Goal: Information Seeking & Learning: Learn about a topic

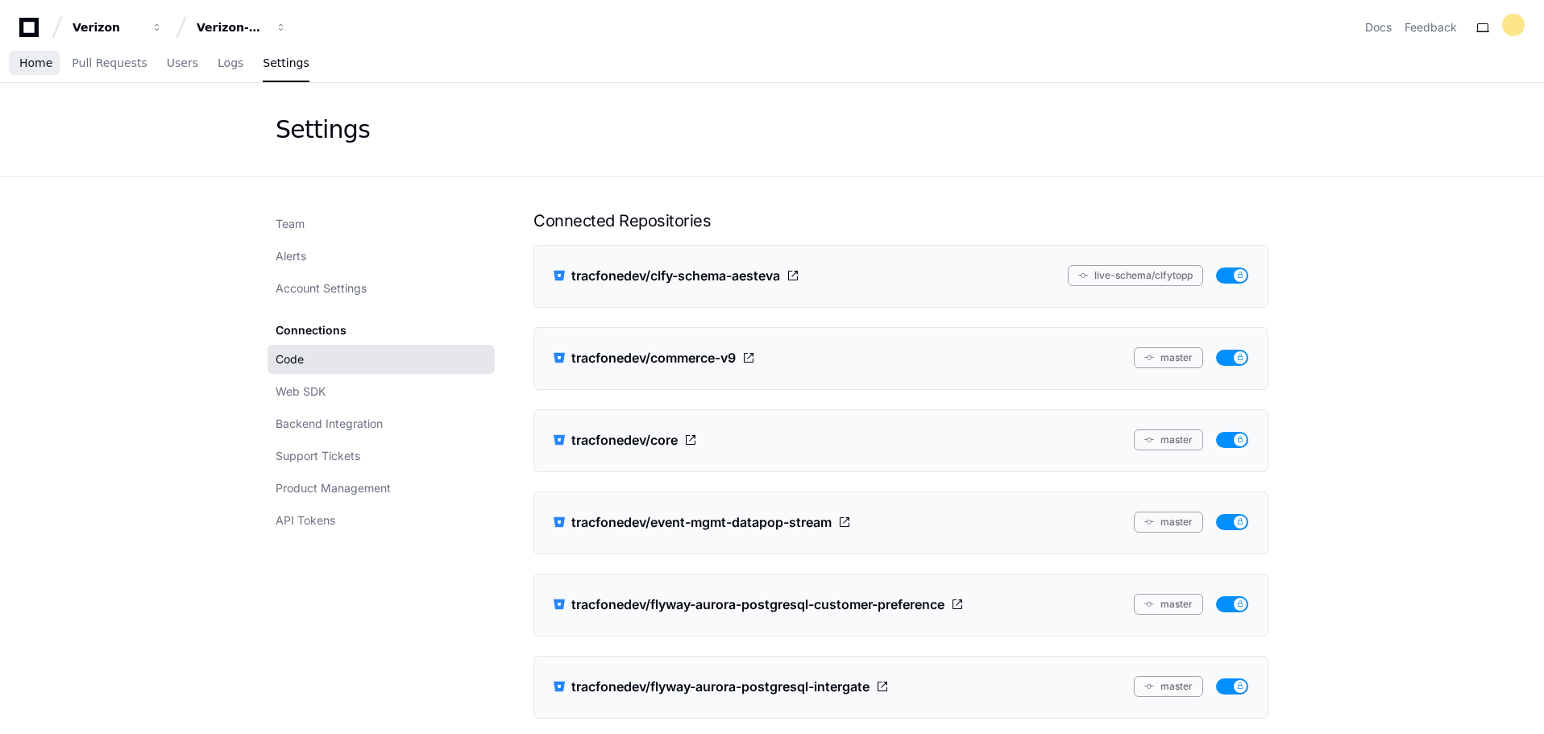
click at [38, 61] on span "Home" at bounding box center [35, 63] width 33 height 10
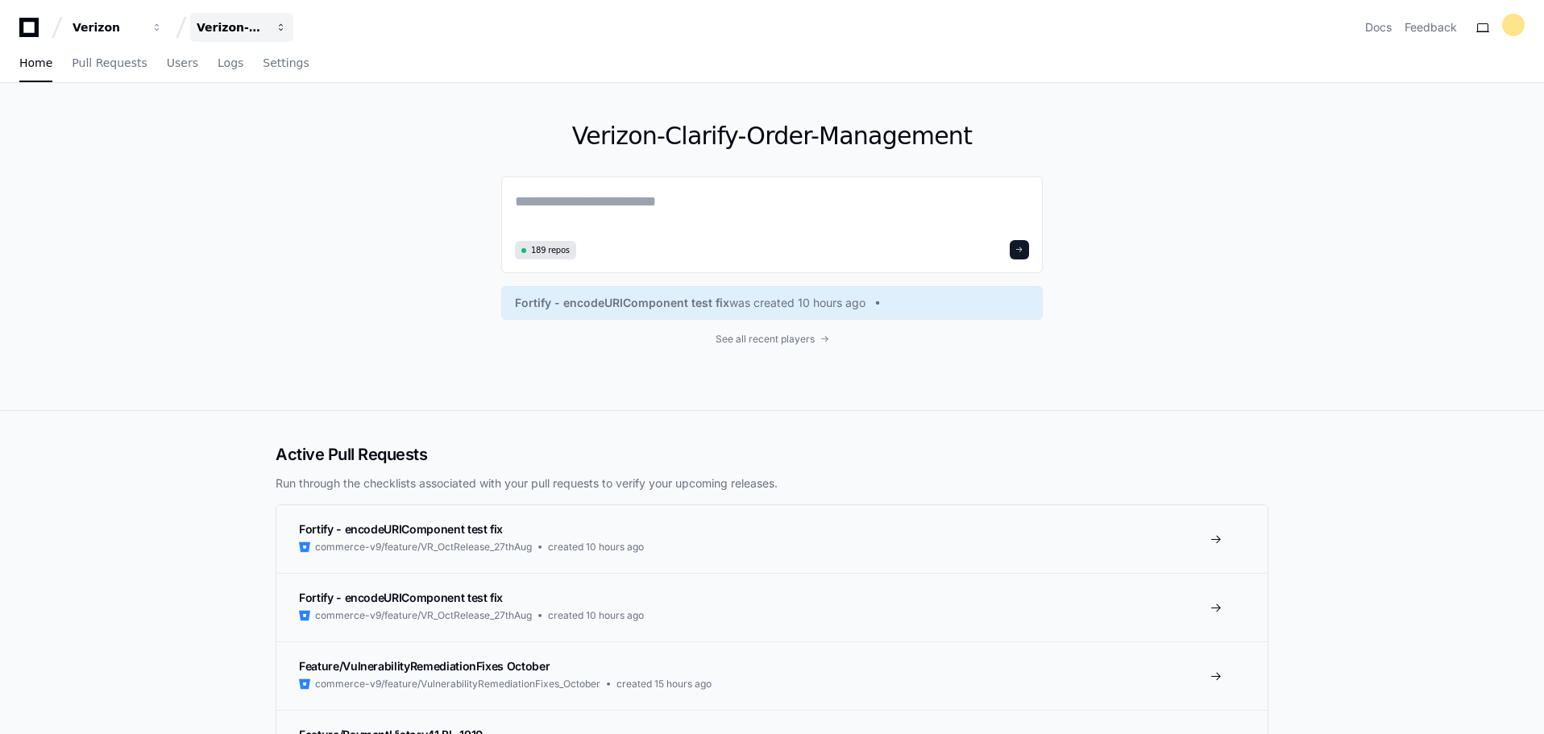
click at [283, 23] on span "button" at bounding box center [281, 27] width 11 height 11
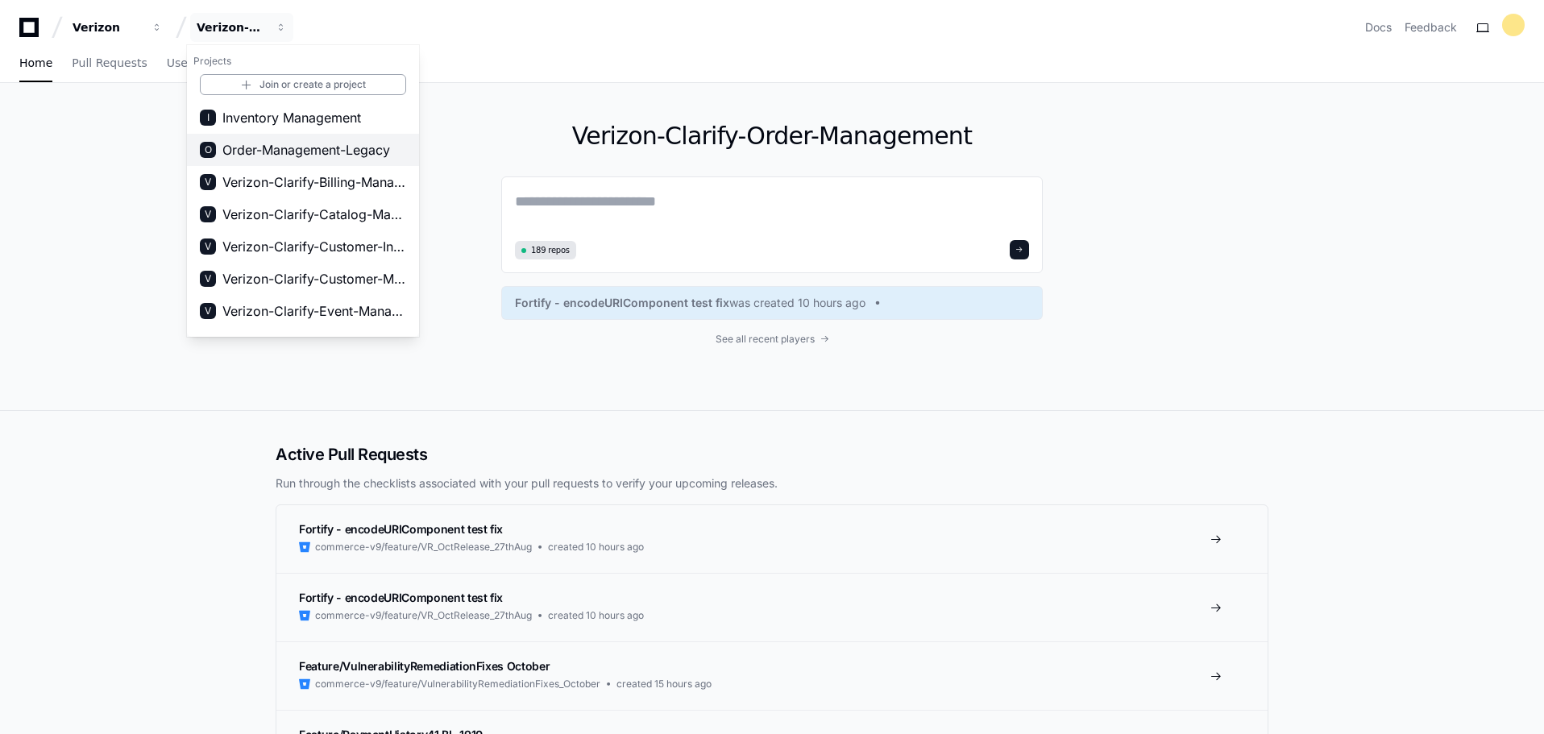
click at [295, 146] on span "Order-Management-Legacy" at bounding box center [306, 149] width 168 height 19
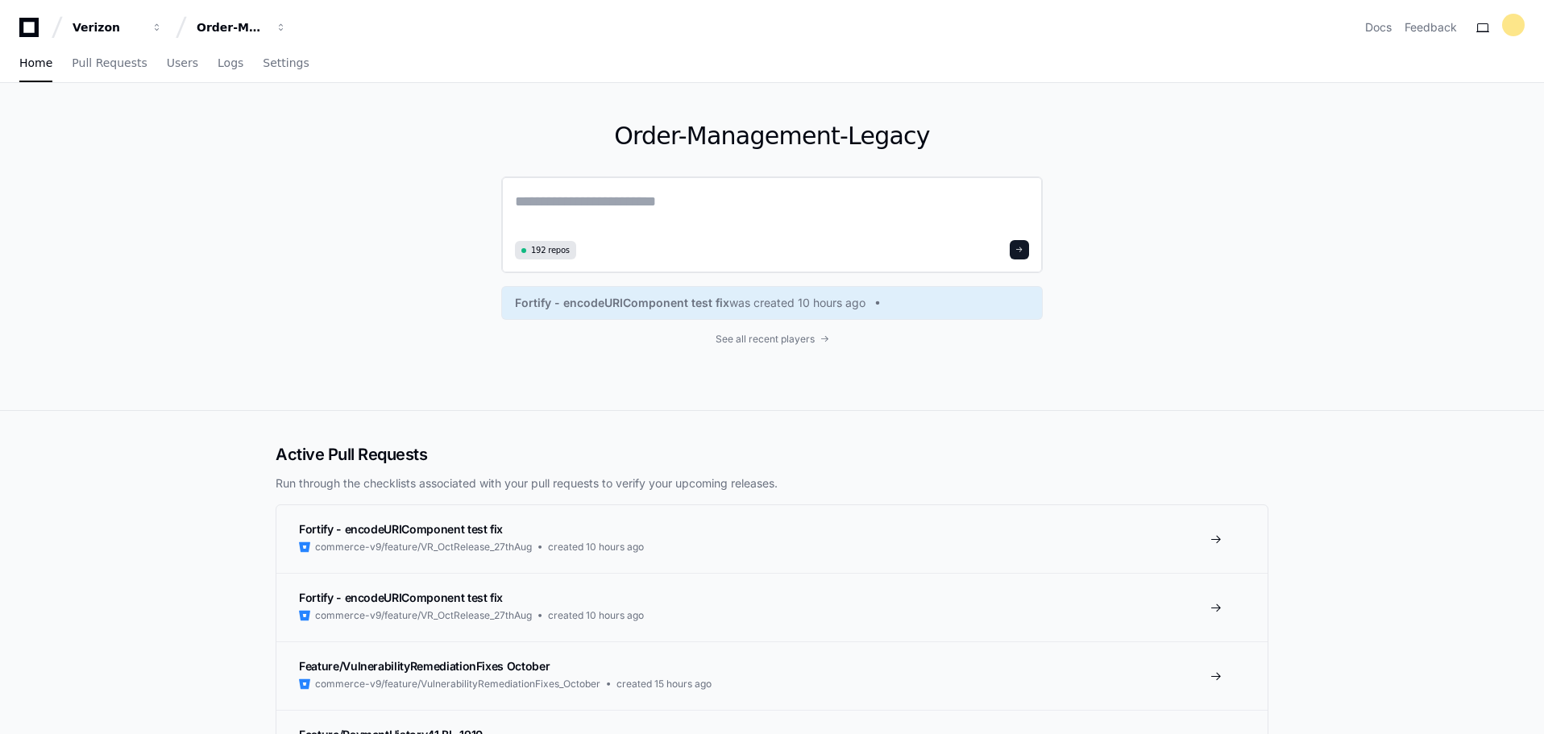
click at [676, 207] on textarea at bounding box center [772, 212] width 514 height 45
click at [623, 201] on textarea at bounding box center [772, 212] width 514 height 45
paste textarea "**********"
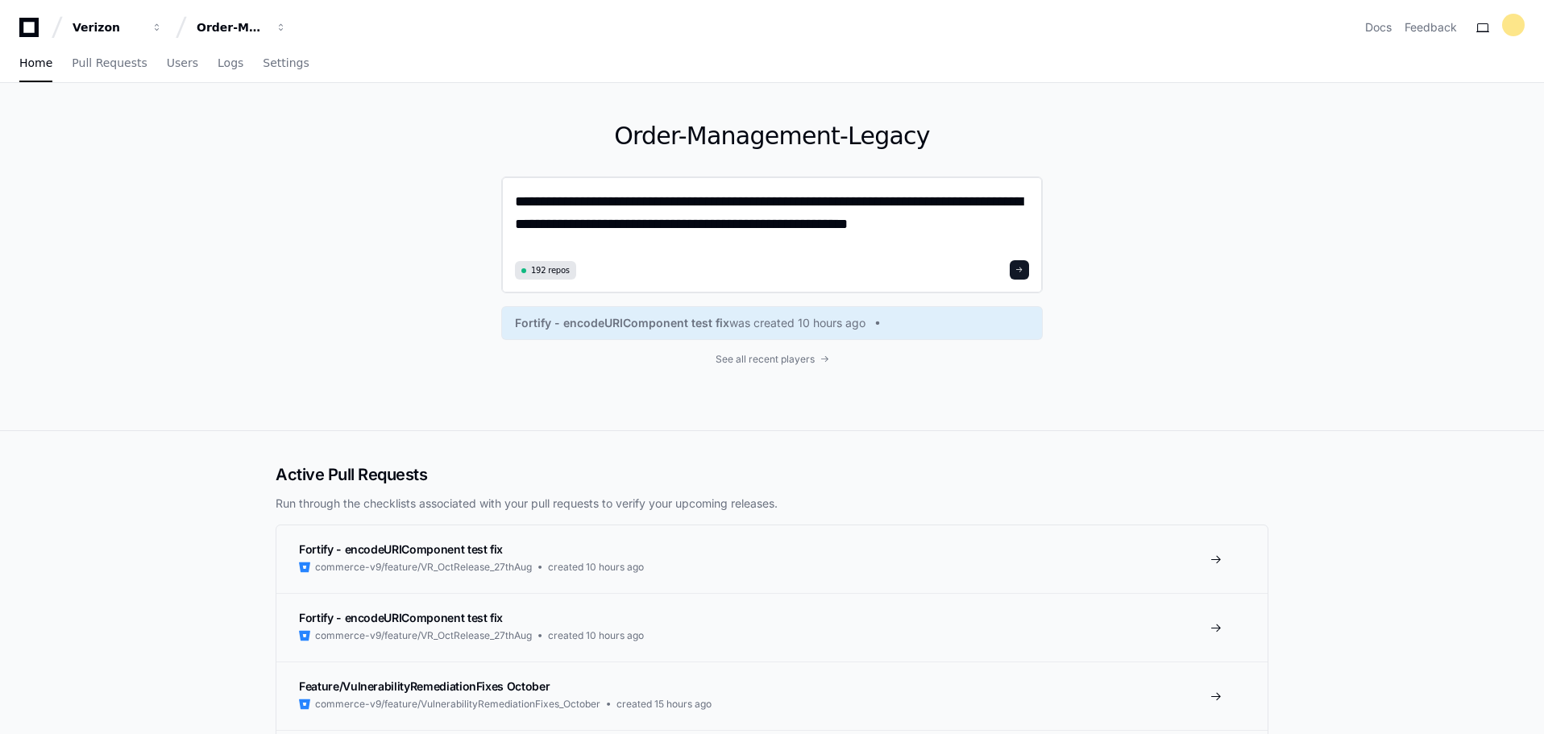
click at [735, 223] on textarea "**********" at bounding box center [772, 222] width 514 height 65
type textarea "**********"
click at [1026, 266] on button at bounding box center [1018, 269] width 19 height 19
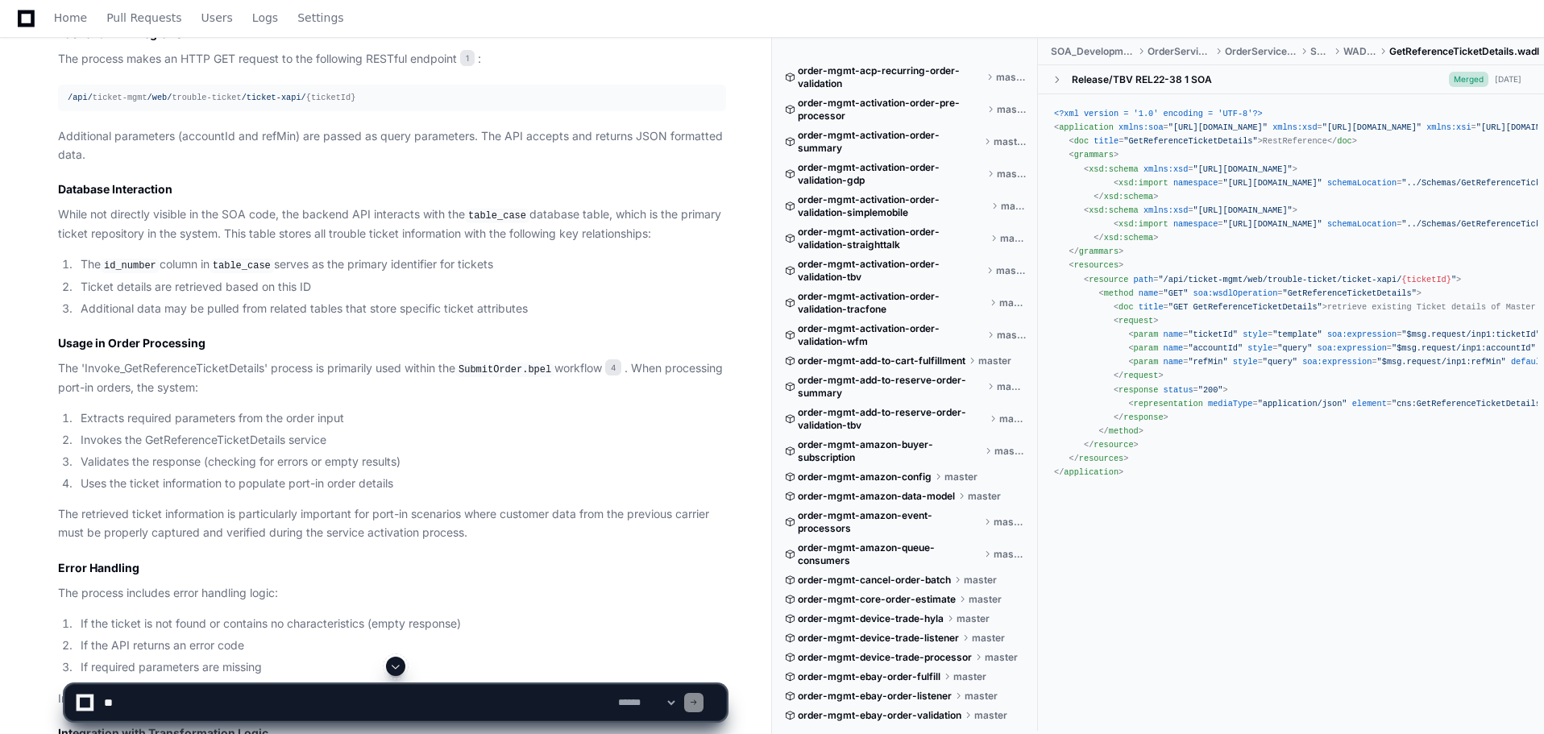
scroll to position [1605, 0]
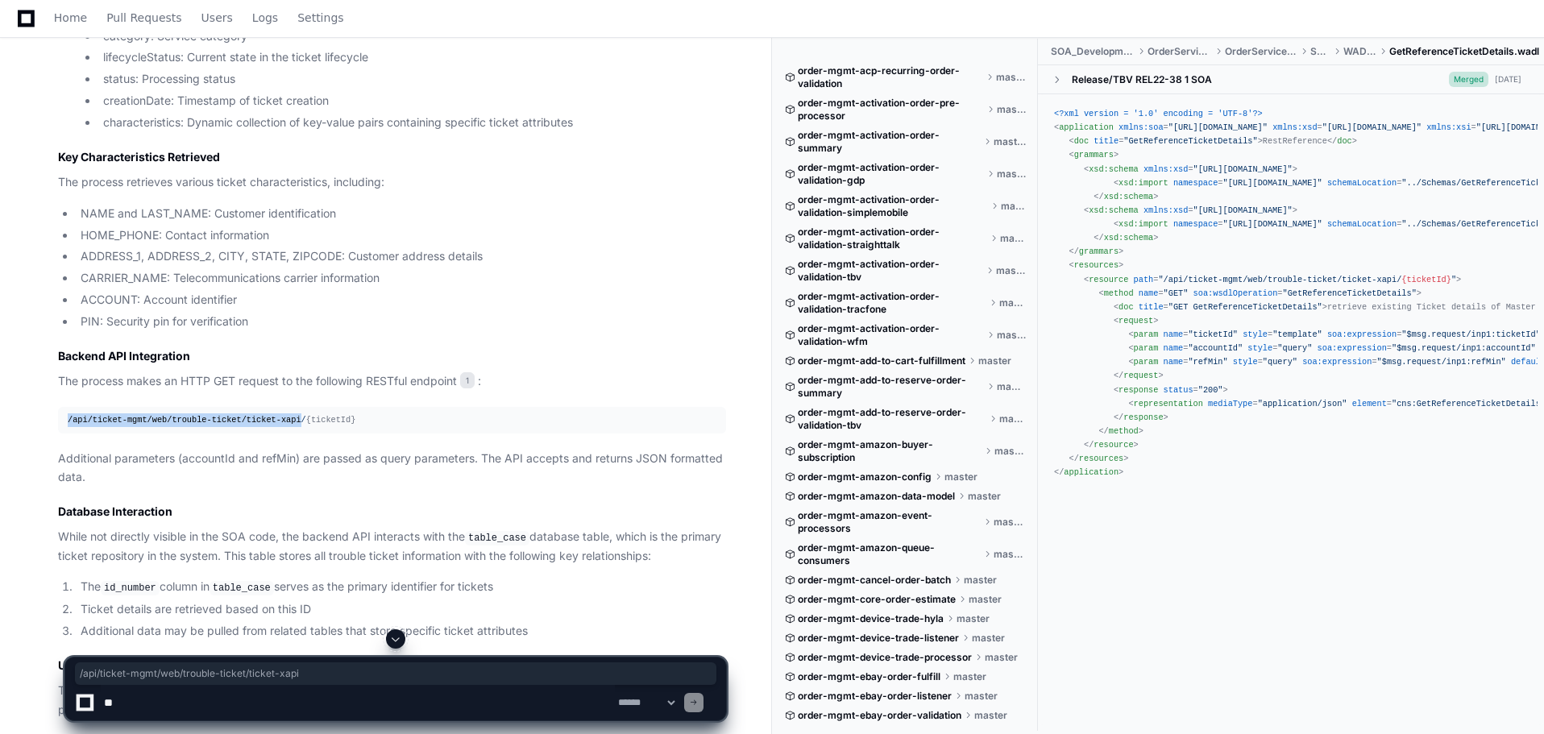
drag, startPoint x: 284, startPoint y: 415, endPoint x: 65, endPoint y: 414, distance: 218.3
click at [65, 414] on pre "/api/ ticket-mgmt /web/ trouble-ticket /ticket-xapi/ {ticketId}" at bounding box center [392, 420] width 668 height 27
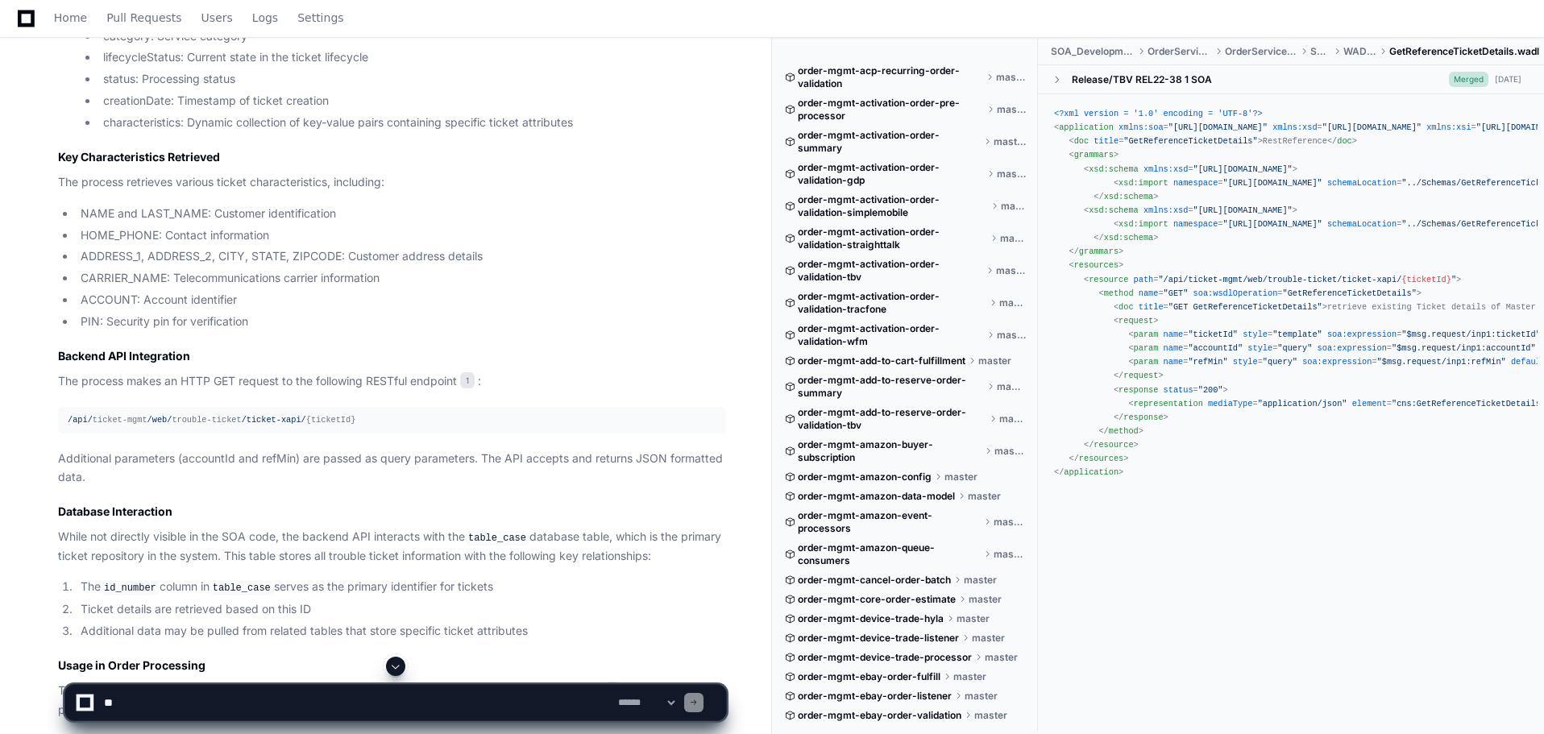
click at [412, 381] on p "The process makes an HTTP GET request to the following RESTful endpoint 1 :" at bounding box center [392, 381] width 668 height 19
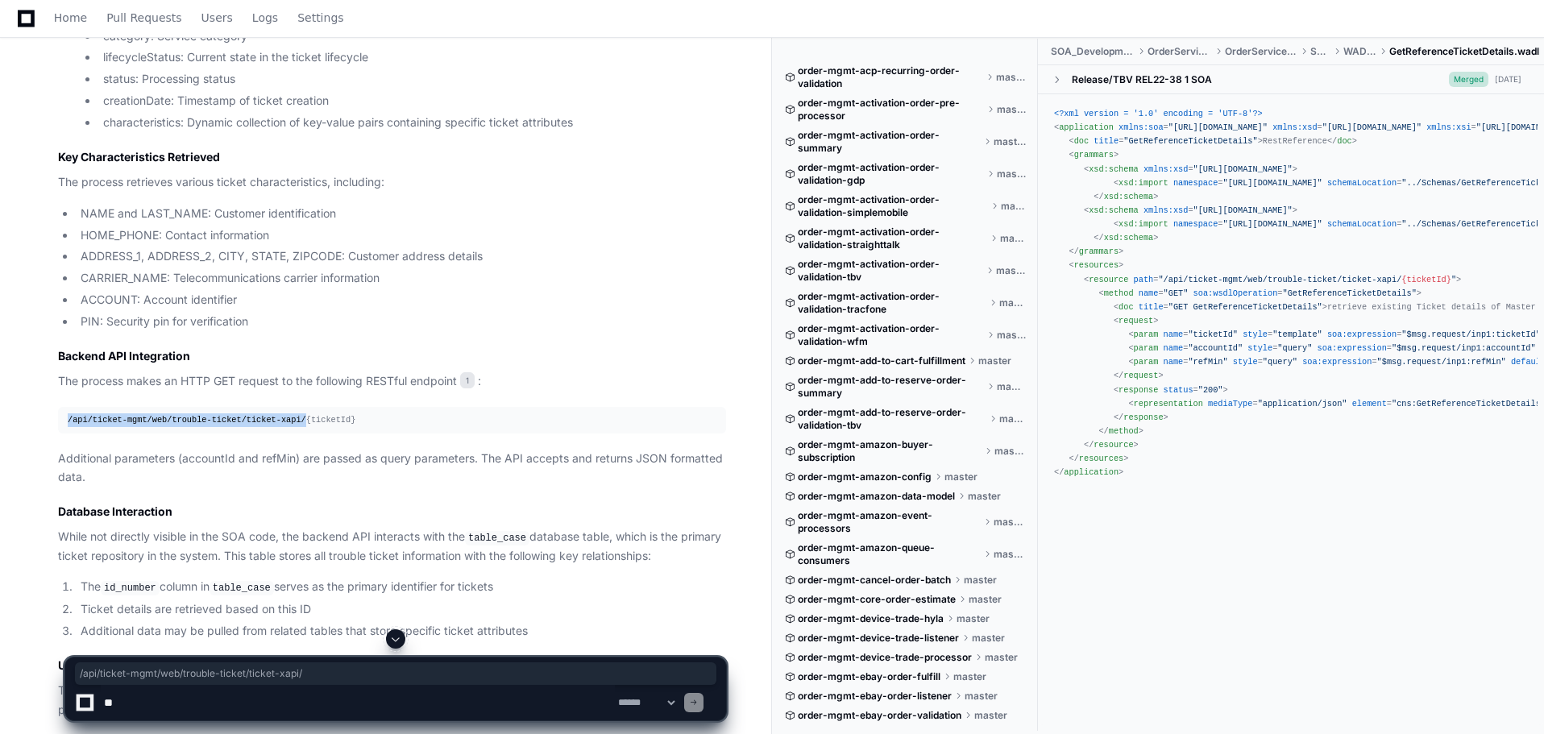
drag, startPoint x: 284, startPoint y: 414, endPoint x: 69, endPoint y: 421, distance: 215.2
click at [69, 421] on div "/api/ ticket-mgmt /web/ trouble-ticket /ticket-xapi/ {ticketId}" at bounding box center [392, 420] width 649 height 14
copy div "/api/ ticket-mgmt /web/ trouble-ticket /ticket-xapi/"
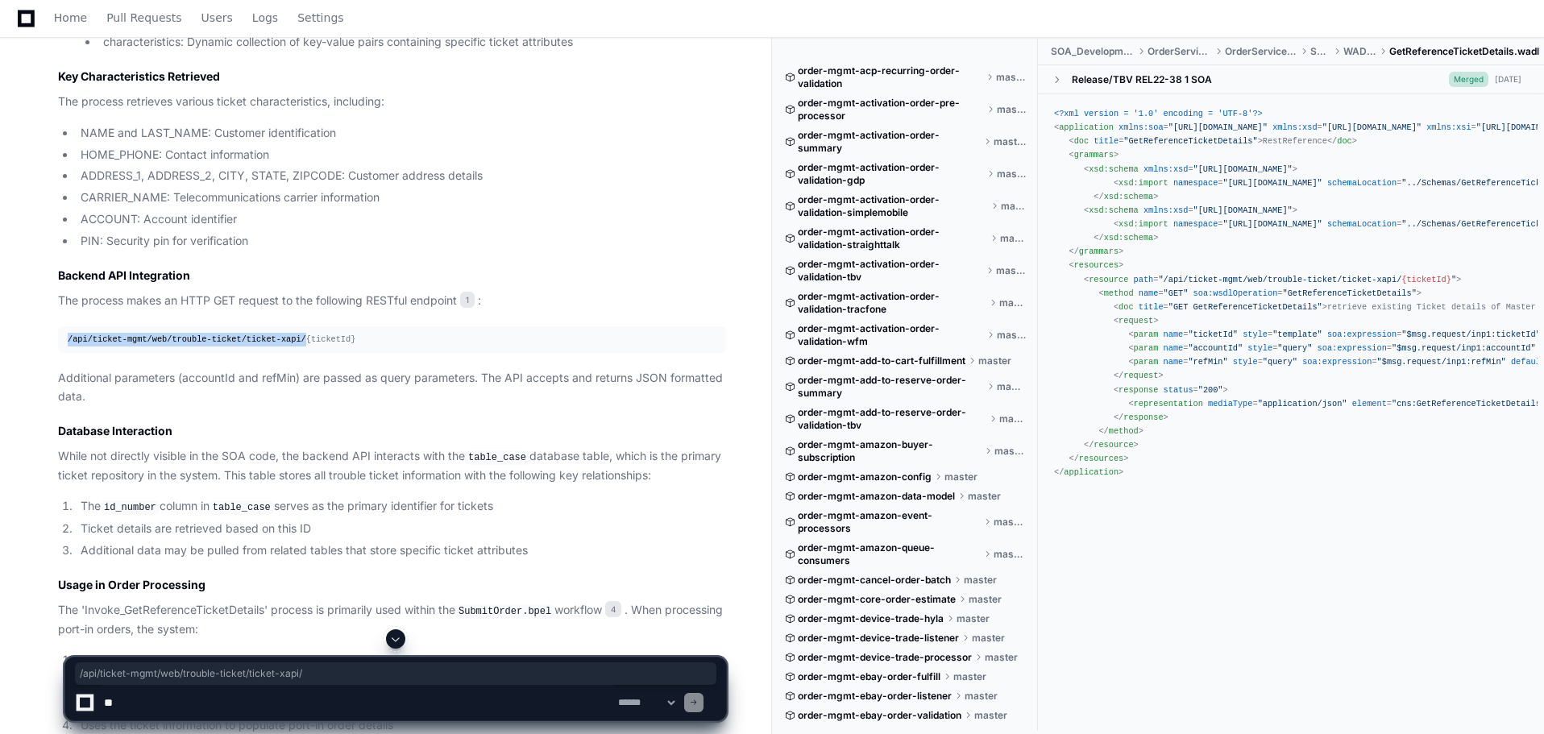
scroll to position [1846, 0]
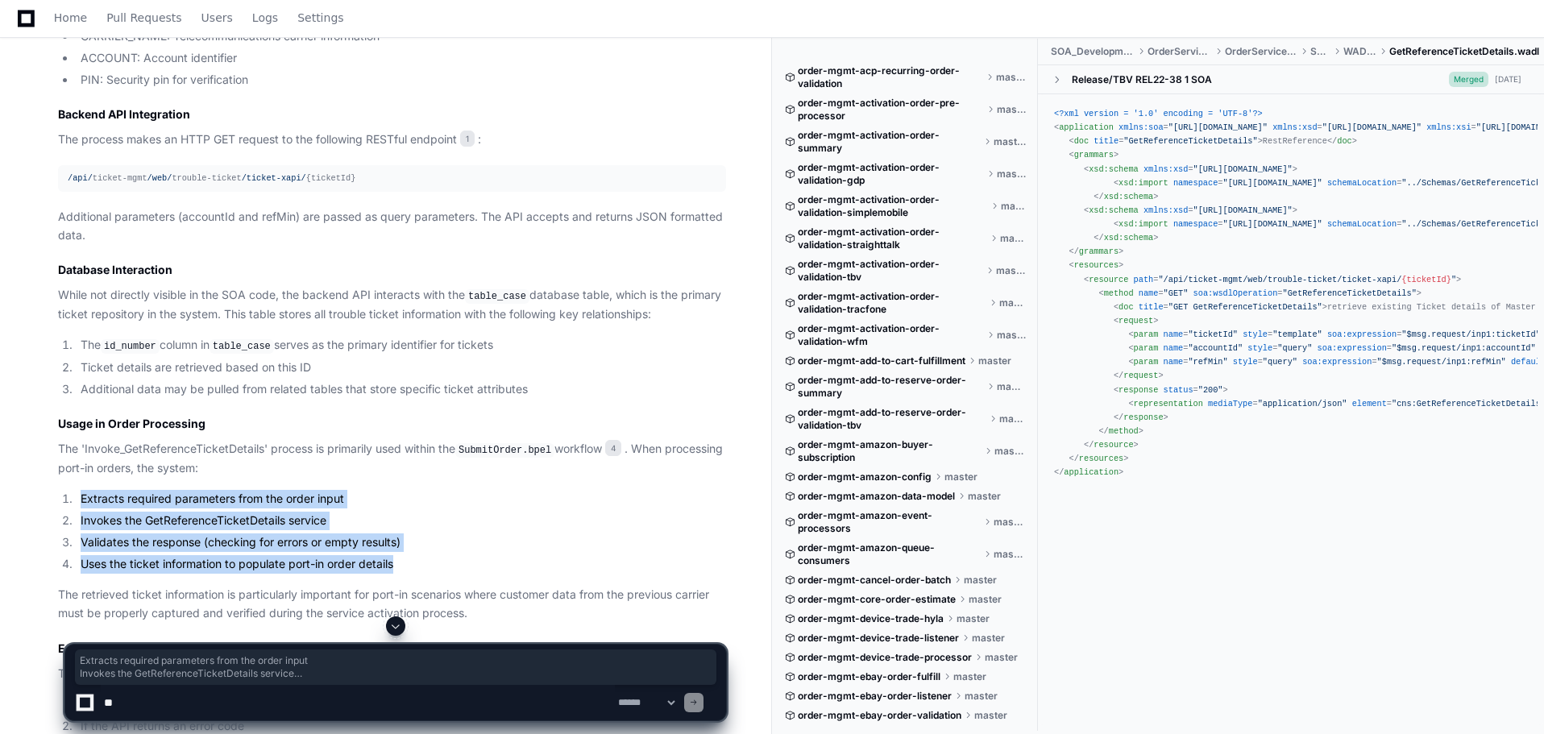
drag, startPoint x: 430, startPoint y: 566, endPoint x: 60, endPoint y: 498, distance: 376.1
click at [60, 498] on ol "Extracts required parameters from the order input Invokes the GetReferenceTicke…" at bounding box center [392, 531] width 668 height 83
copy ol "Extracts required parameters from the order input Invokes the GetReferenceTicke…"
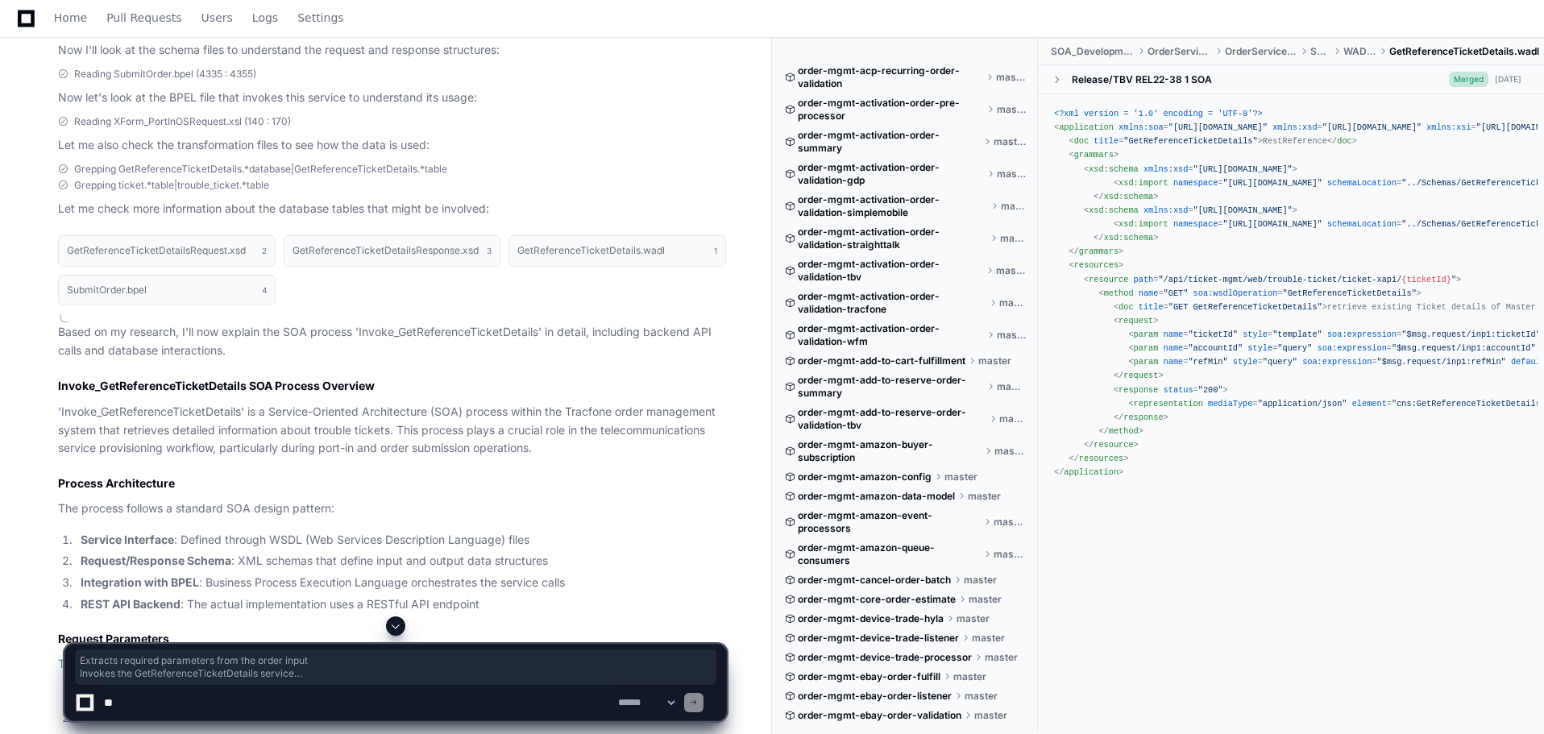
scroll to position [725, 0]
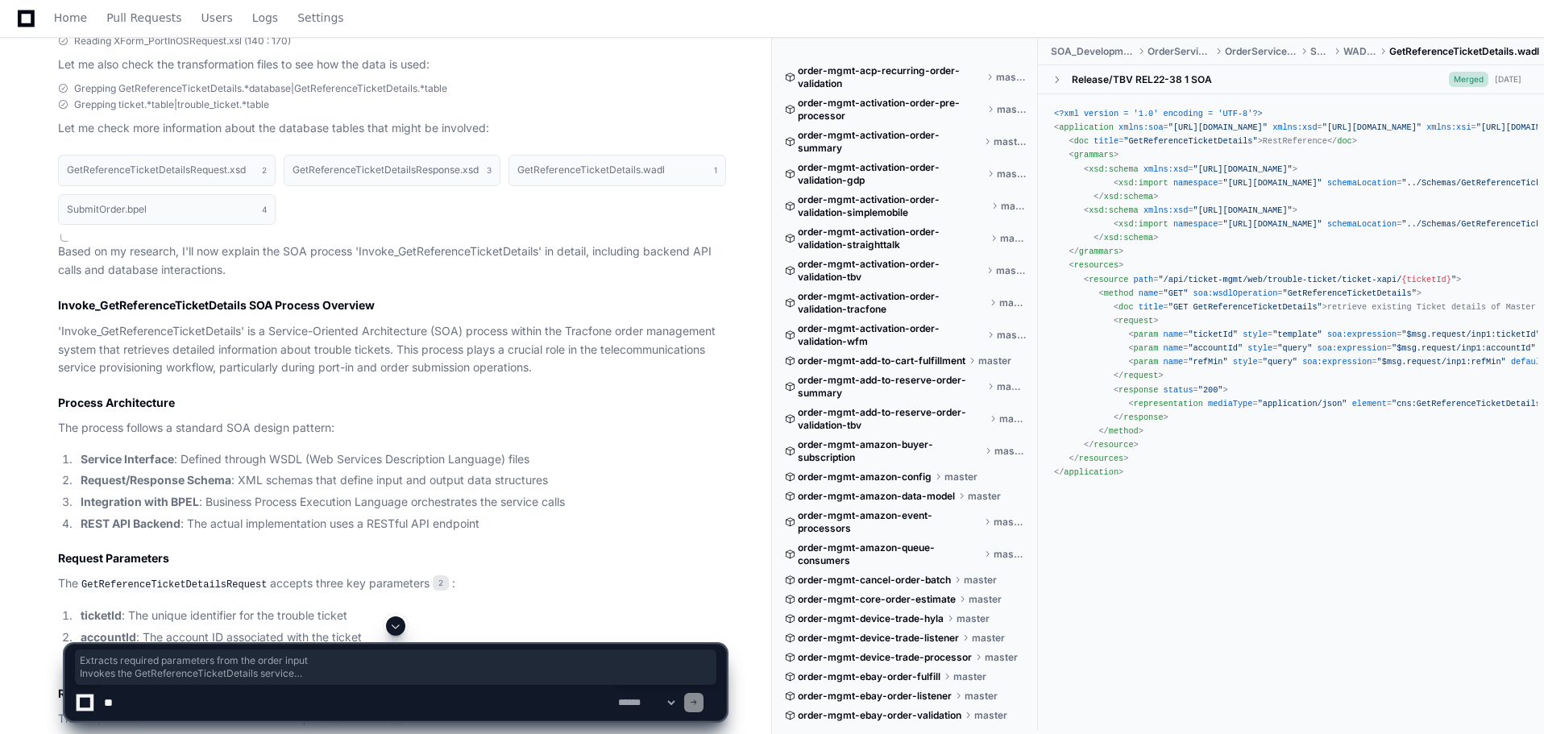
click at [199, 334] on p "'Invoke_GetReferenceTicketDetails' is a Service-Oriented Architecture (SOA) pro…" at bounding box center [392, 349] width 668 height 55
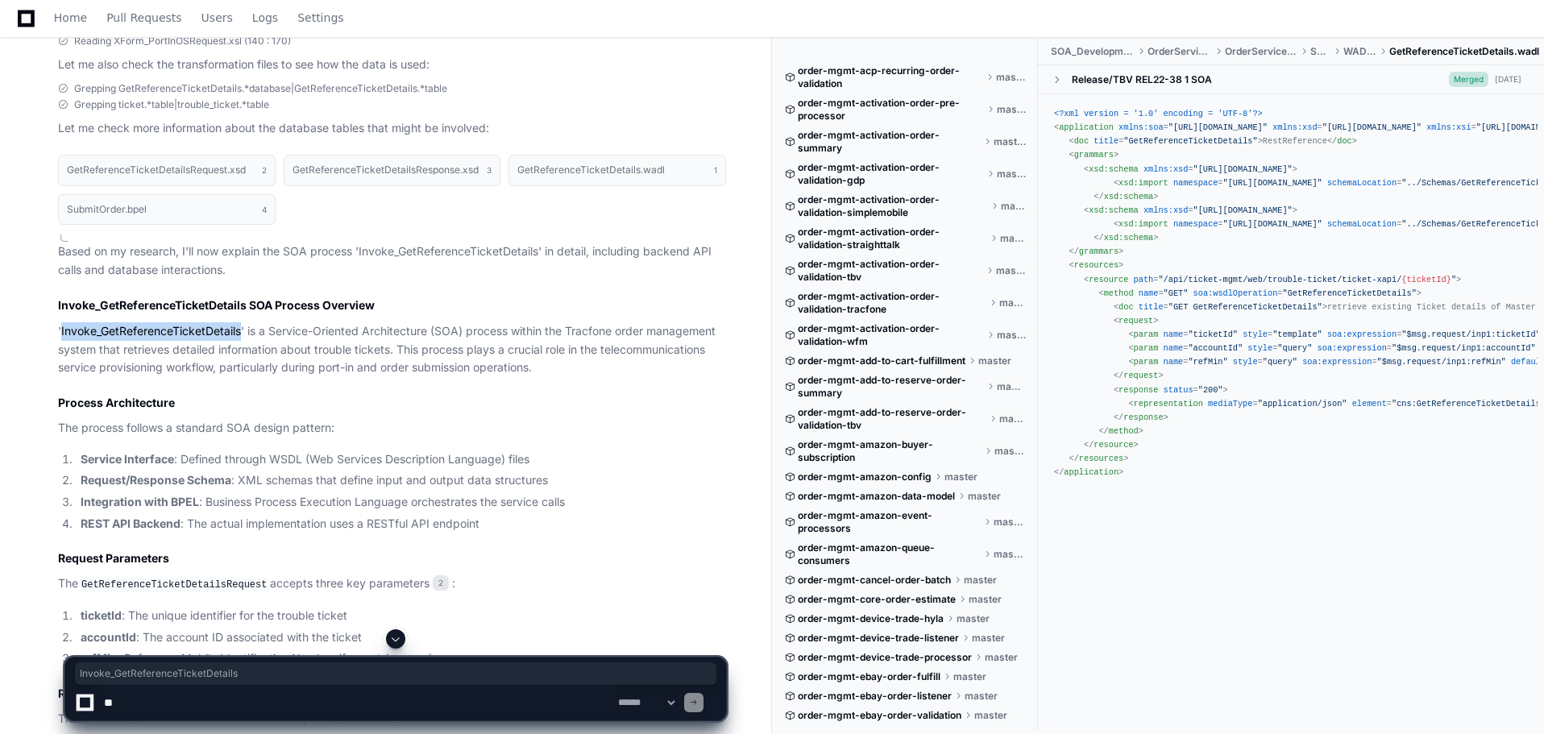
click at [199, 334] on p "'Invoke_GetReferenceTicketDetails' is a Service-Oriented Architecture (SOA) pro…" at bounding box center [392, 349] width 668 height 55
copy p "Invoke_GetReferenceTicketDetails"
click at [153, 408] on h3 "Process Architecture" at bounding box center [392, 403] width 668 height 16
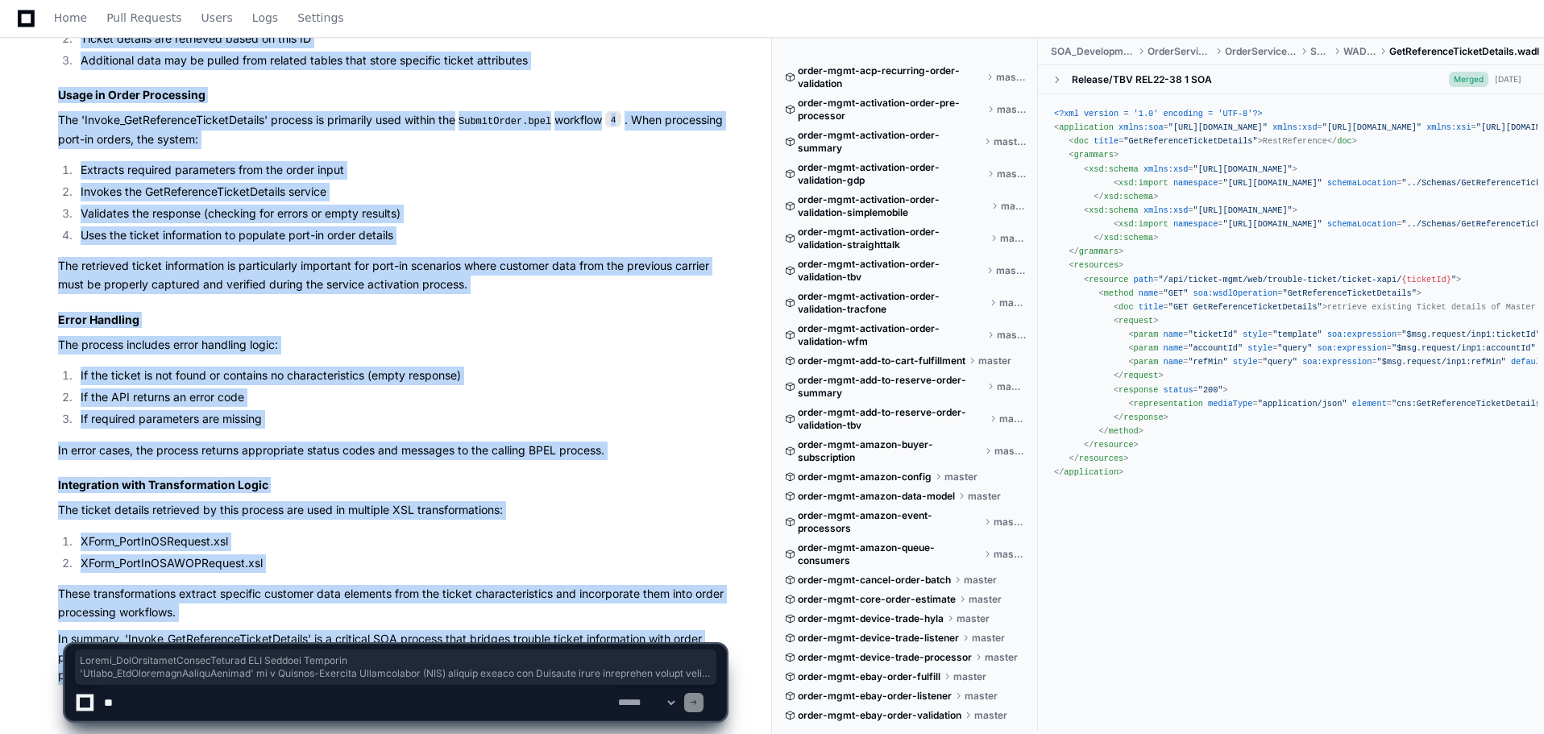
scroll to position [2249, 0]
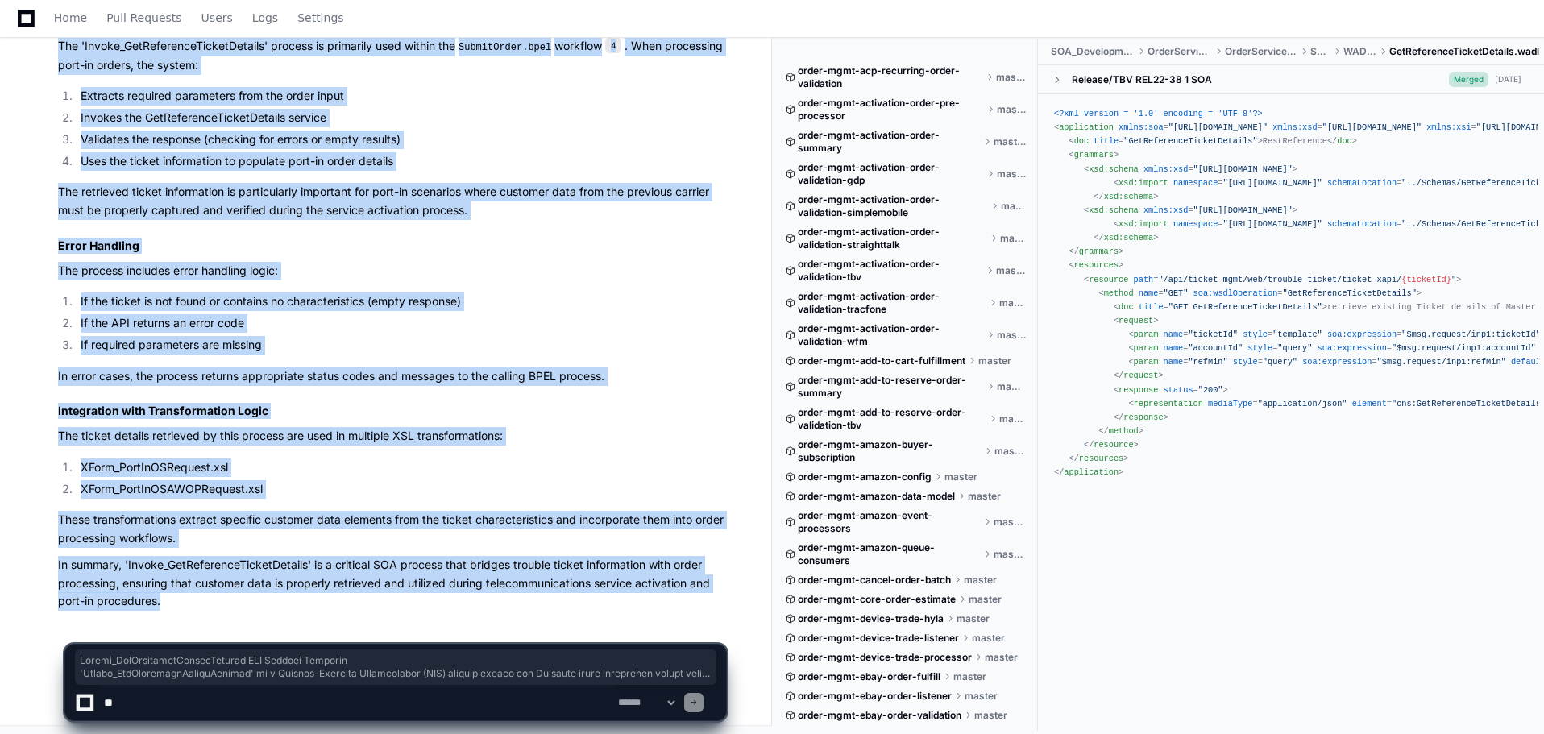
drag, startPoint x: 57, startPoint y: 299, endPoint x: 176, endPoint y: 594, distance: 318.0
copy article "Invoke_GetReferenceTicketDetails SOA Process Overview 'Invoke_GetReferenceTicke…"
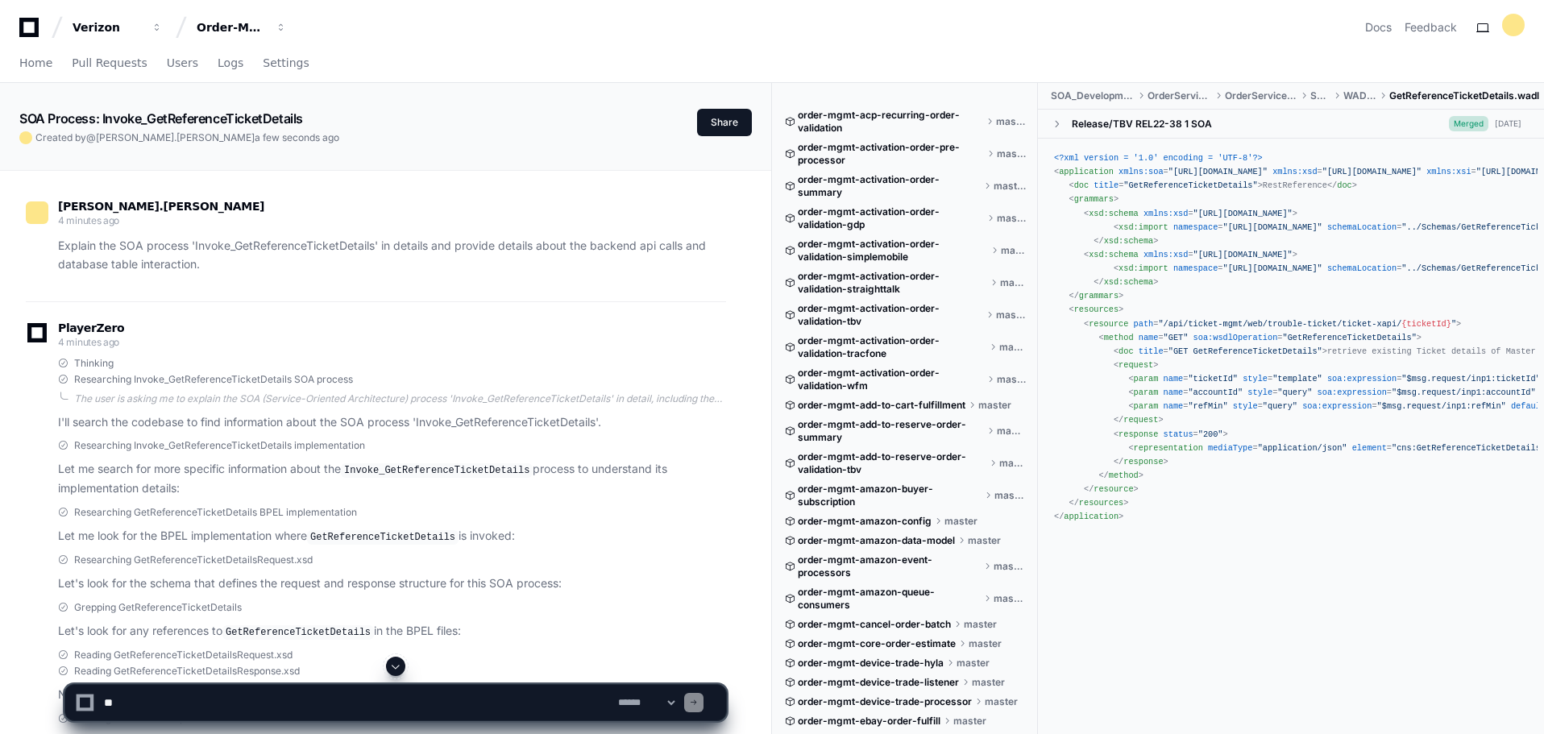
scroll to position [161, 0]
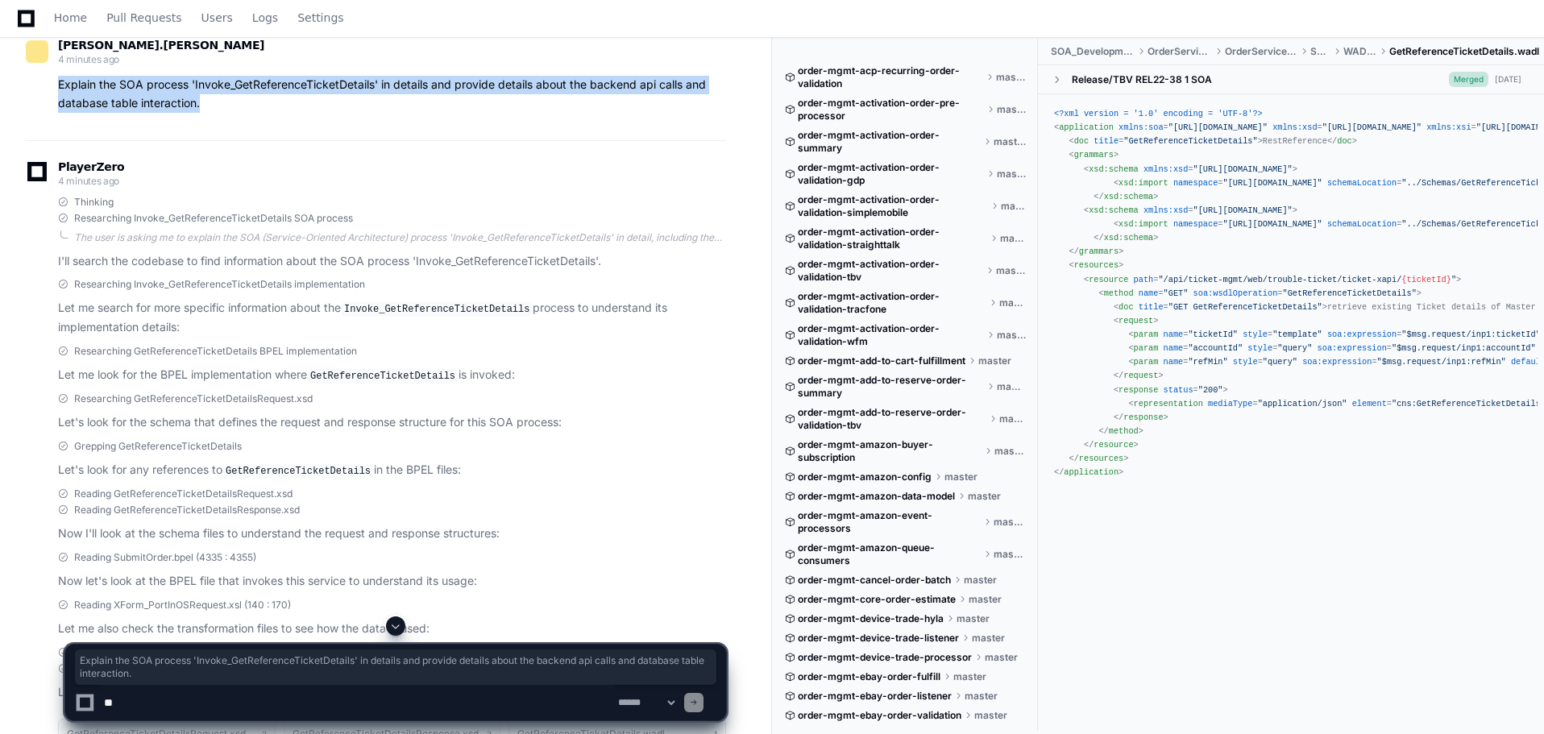
drag, startPoint x: 204, startPoint y: 103, endPoint x: 43, endPoint y: 81, distance: 162.7
click at [43, 81] on div "Explain the SOA process 'Invoke_GetReferenceTicketDetails' in details and provi…" at bounding box center [376, 94] width 700 height 37
copy p "Explain the SOA process 'Invoke_GetReferenceTicketDetails' in details and provi…"
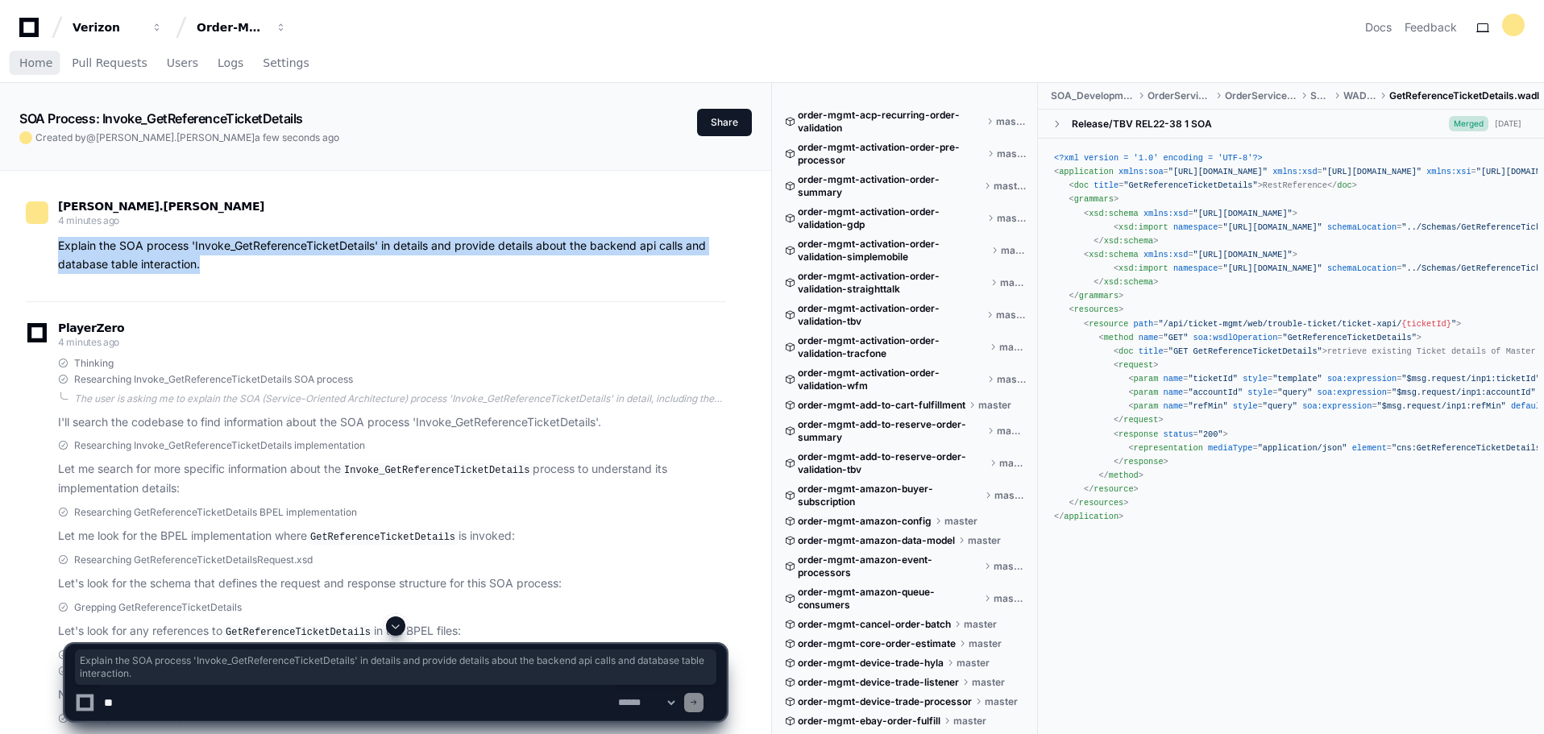
click at [27, 60] on span "Home" at bounding box center [35, 63] width 33 height 10
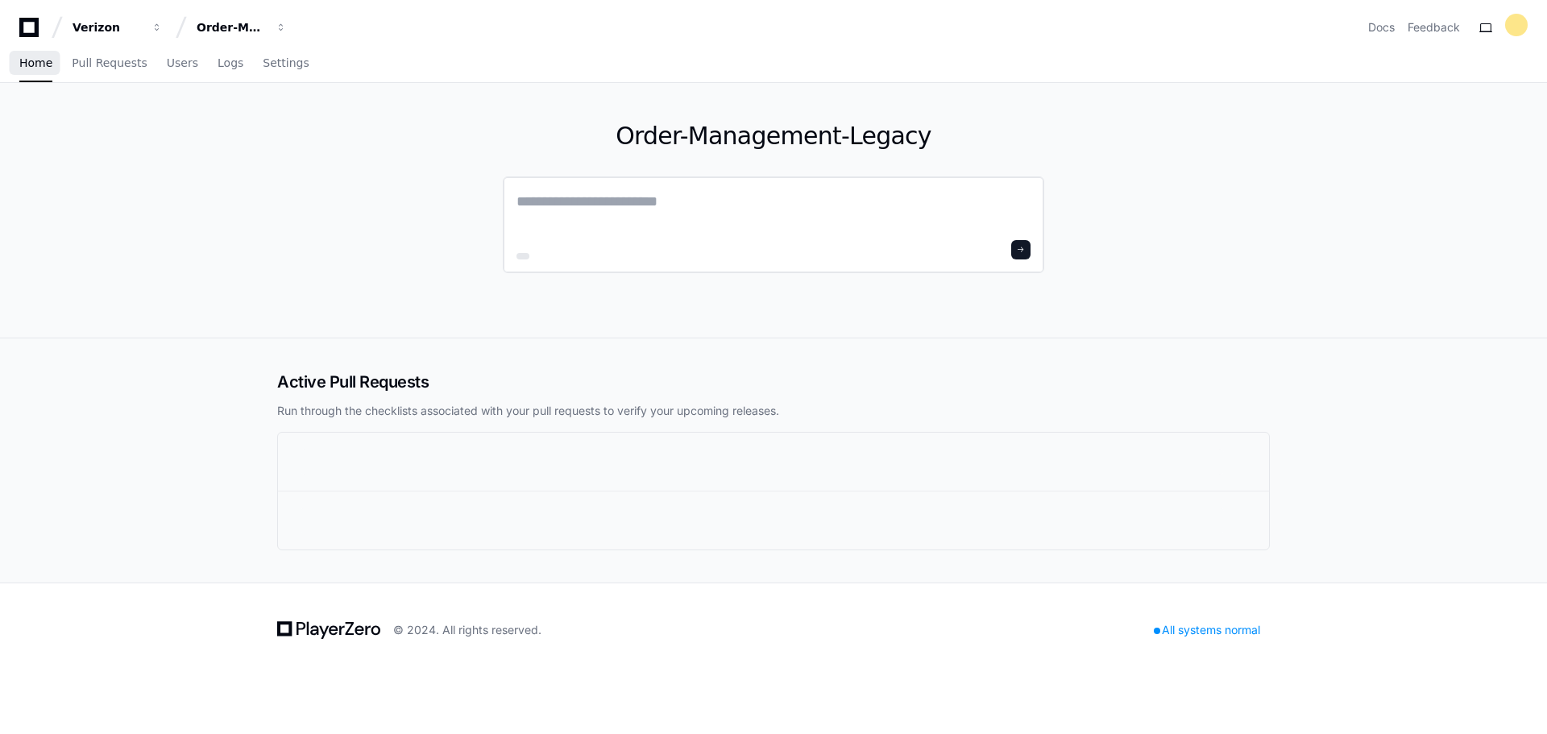
click at [692, 214] on textarea at bounding box center [773, 212] width 514 height 45
click at [610, 270] on div at bounding box center [773, 224] width 541 height 97
click at [598, 204] on textarea at bounding box center [773, 212] width 514 height 45
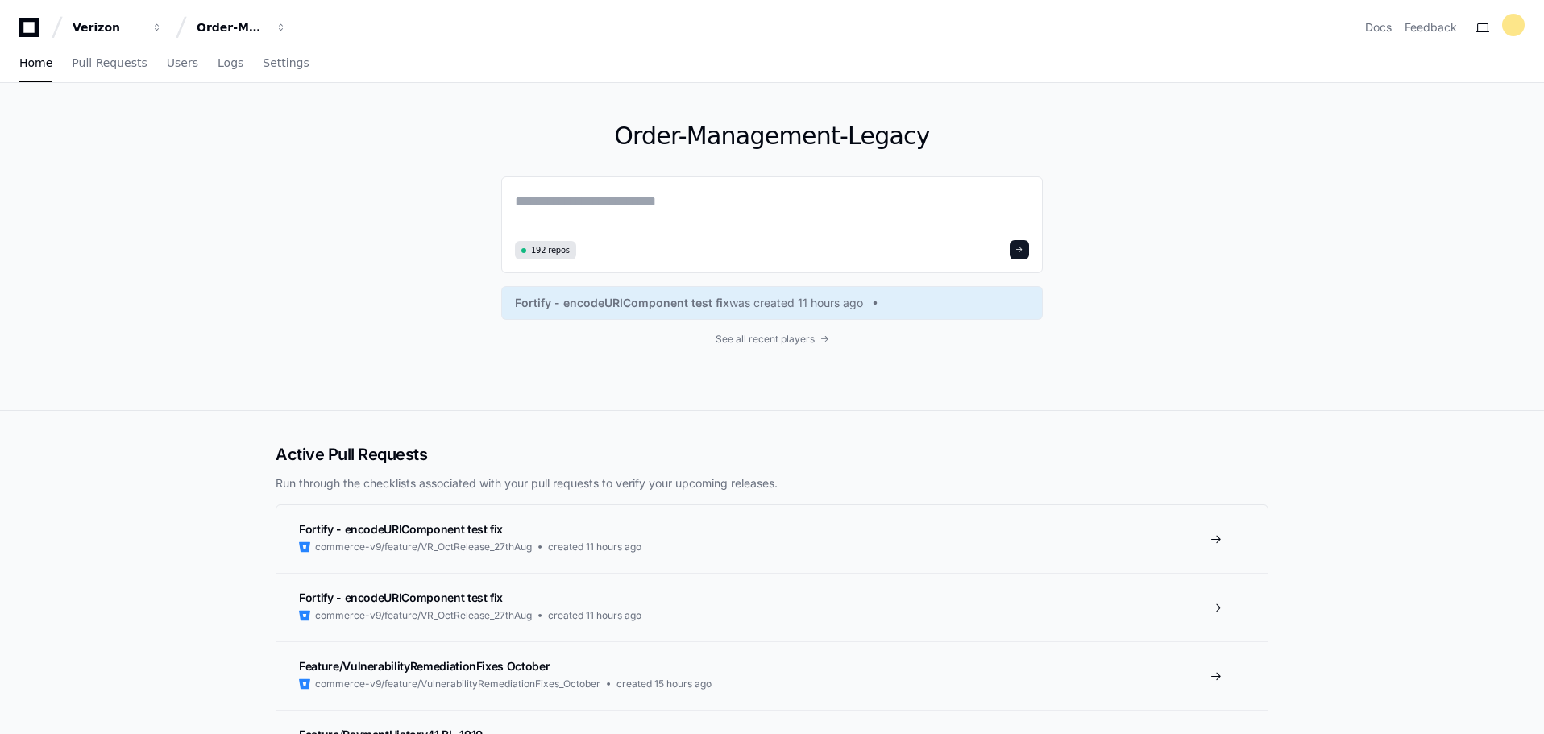
click at [675, 209] on textarea at bounding box center [772, 212] width 514 height 45
paste textarea "**********"
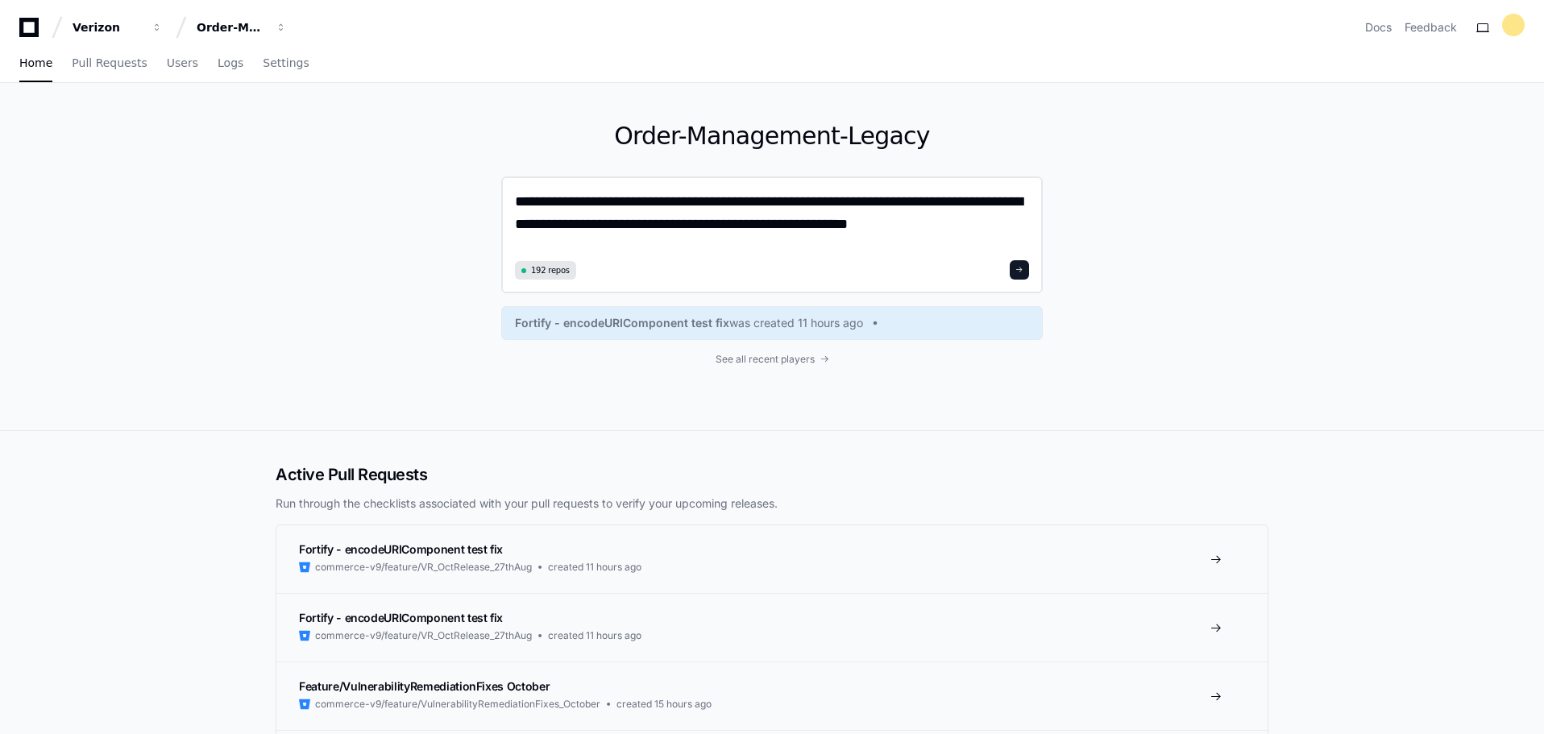
drag, startPoint x: 669, startPoint y: 201, endPoint x: 874, endPoint y: 203, distance: 205.4
click at [874, 203] on textarea "**********" at bounding box center [772, 222] width 514 height 65
paste textarea
type textarea "**********"
click at [1023, 267] on span at bounding box center [1019, 270] width 8 height 8
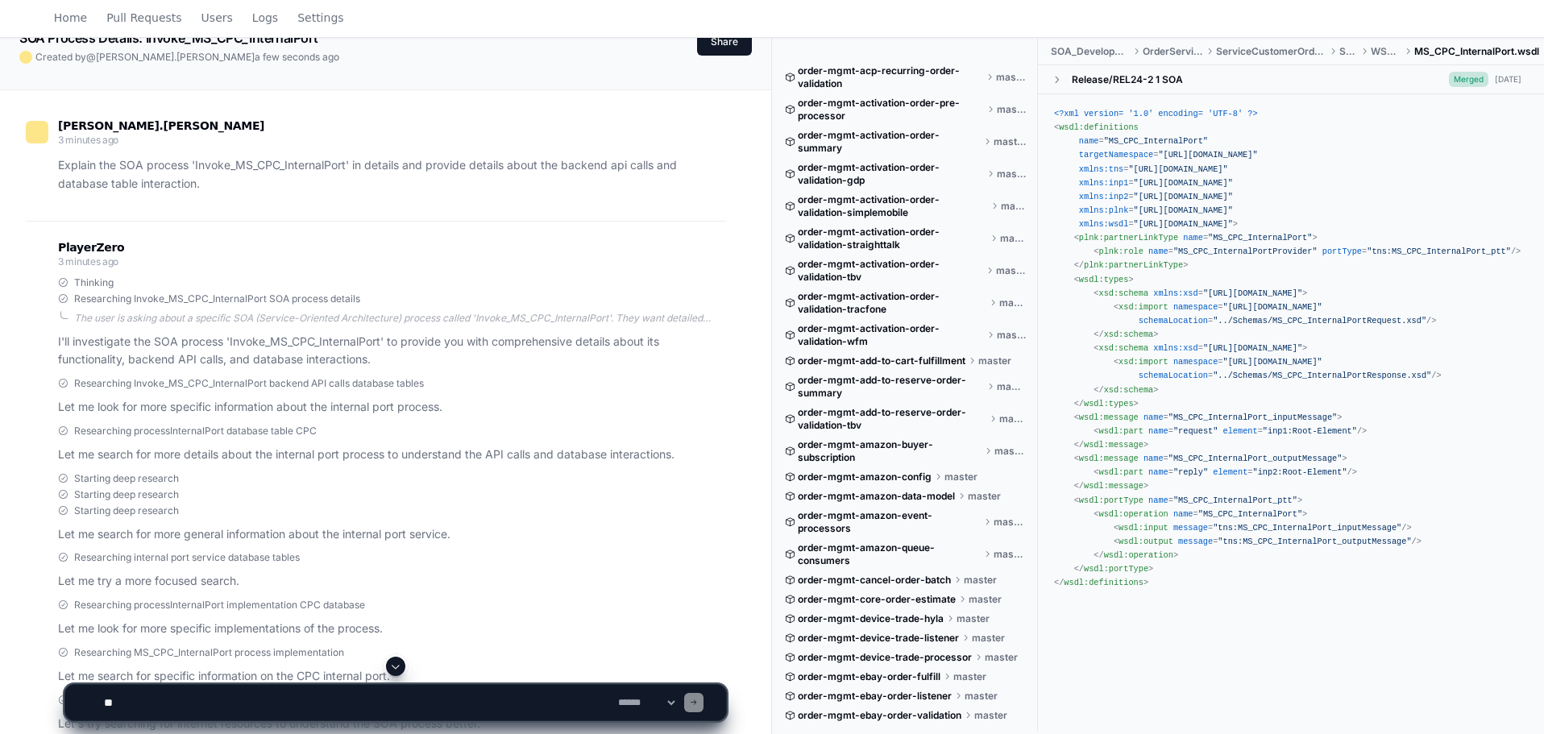
scroll to position [161, 0]
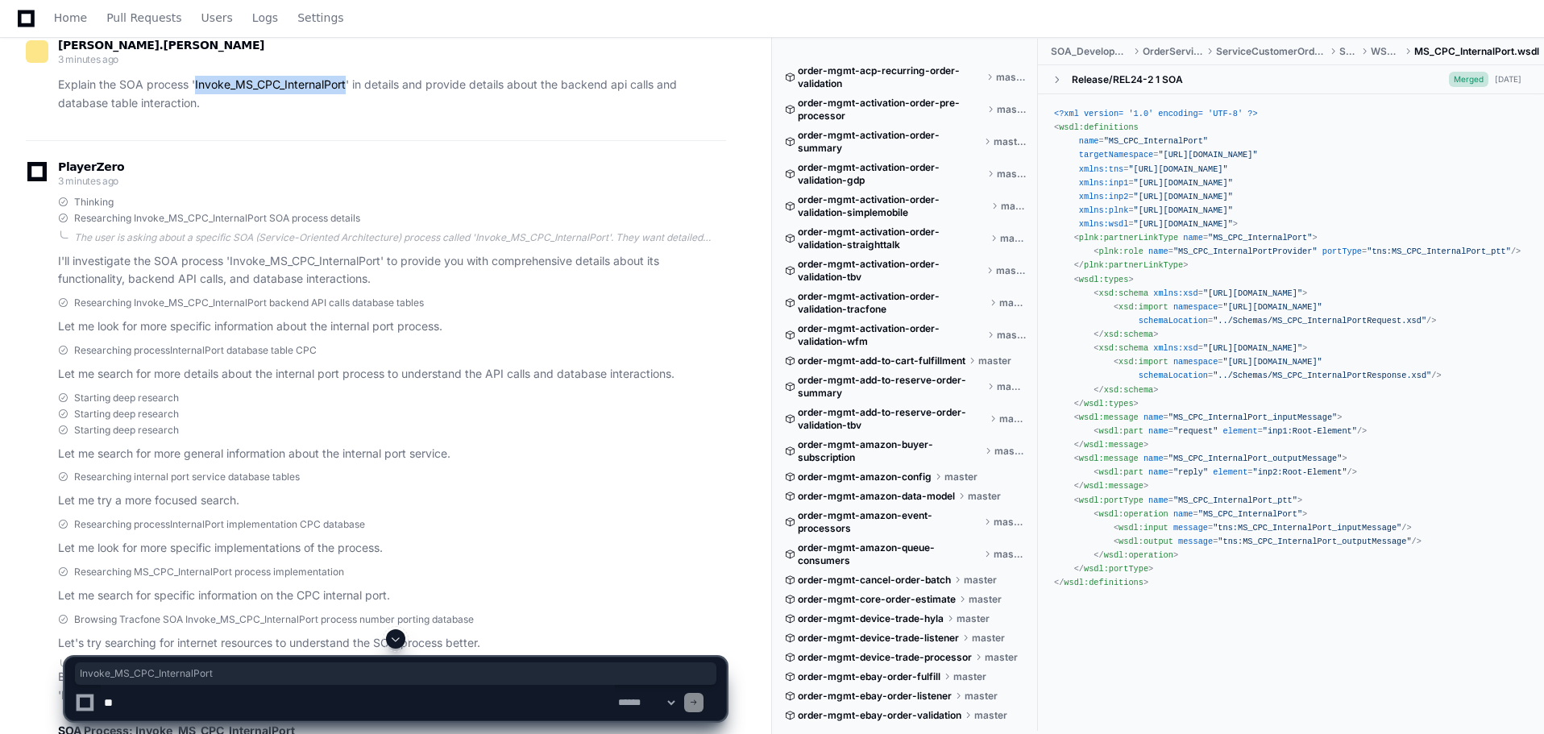
drag, startPoint x: 195, startPoint y: 82, endPoint x: 348, endPoint y: 82, distance: 153.1
click at [348, 82] on p "Explain the SOA process 'Invoke_MS_CPC_InternalPort' in details and provide det…" at bounding box center [392, 94] width 668 height 37
copy p "Invoke_MS_CPC_InternalPort"
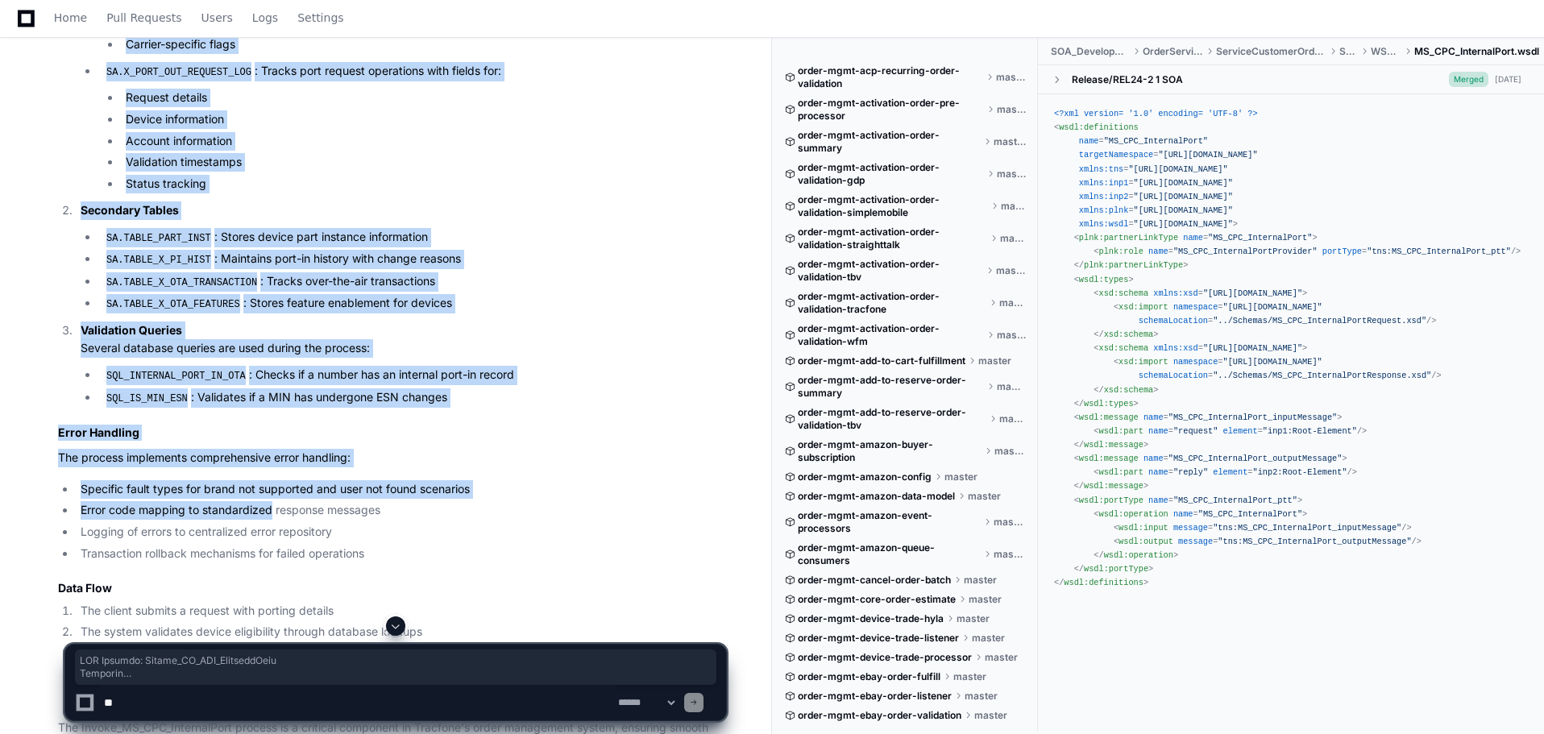
scroll to position [1850, 0]
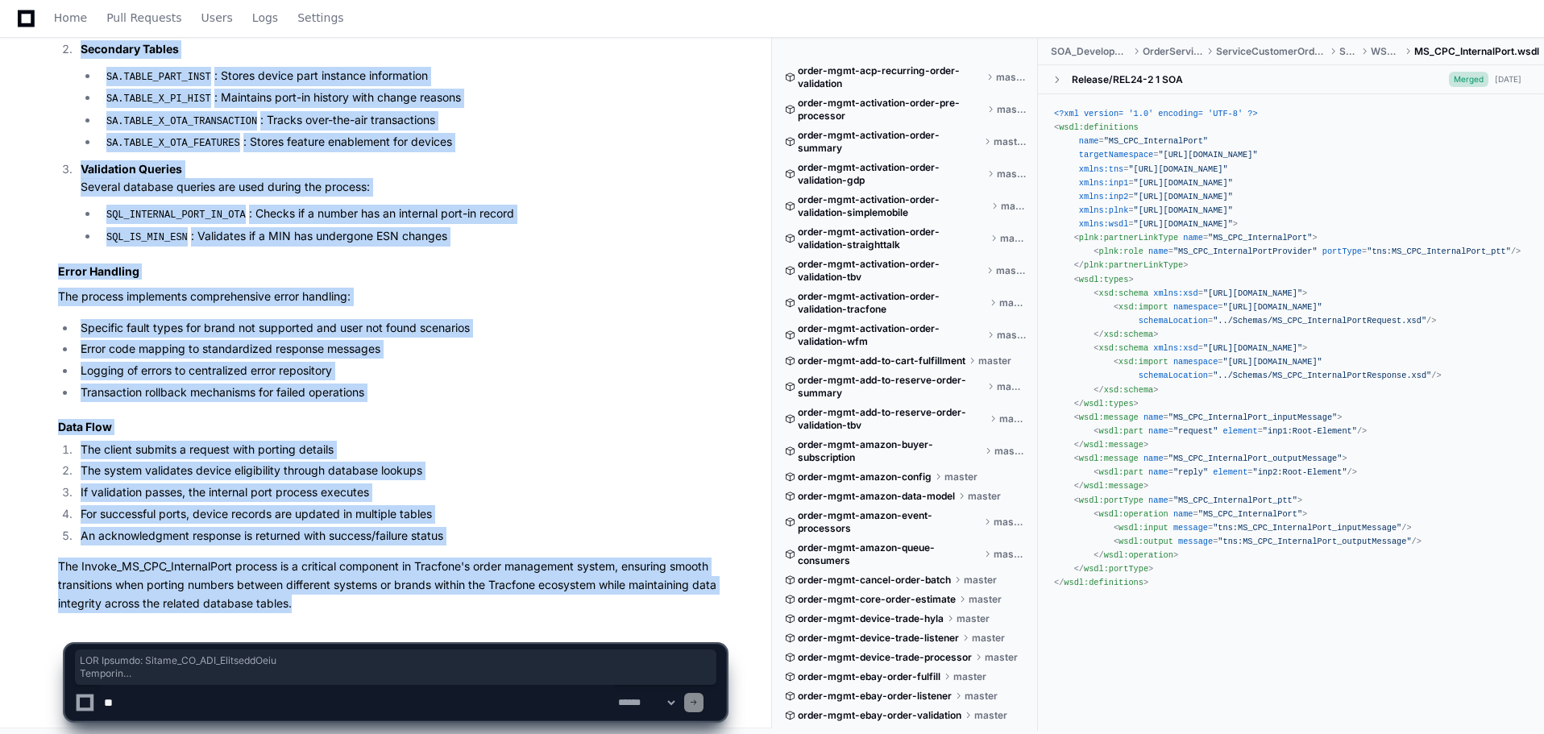
drag, startPoint x: 56, startPoint y: 245, endPoint x: 301, endPoint y: 601, distance: 432.2
copy article "SOA Process: Invoke_MS_CPC_InternalPort Overview The Invoke_MS_CPC_InternalPort…"
